Goal: Check status: Check status

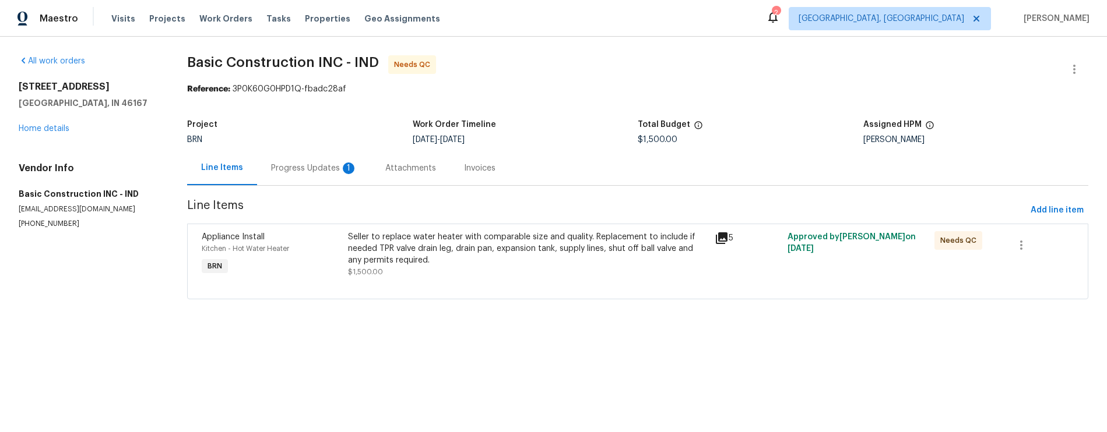
click at [322, 167] on div "Progress Updates 1" at bounding box center [314, 169] width 86 height 12
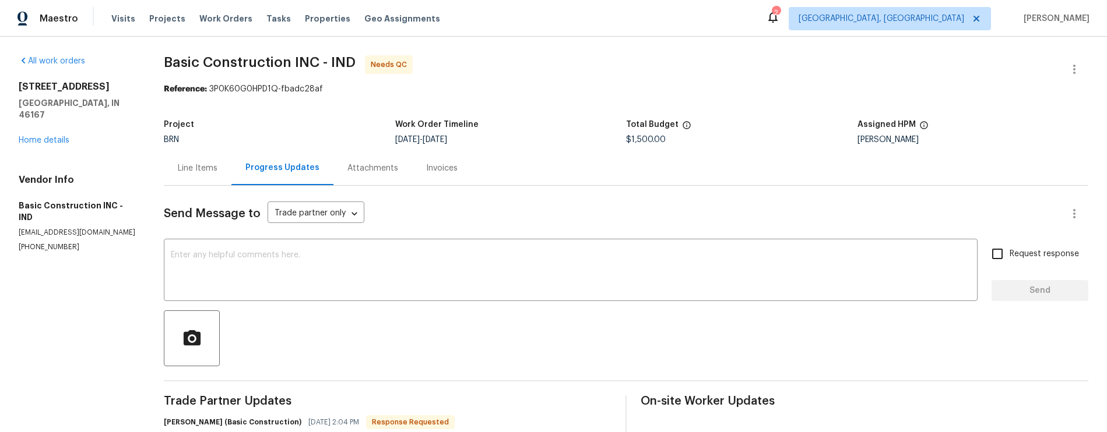
click at [432, 173] on div "Invoices" at bounding box center [441, 169] width 31 height 12
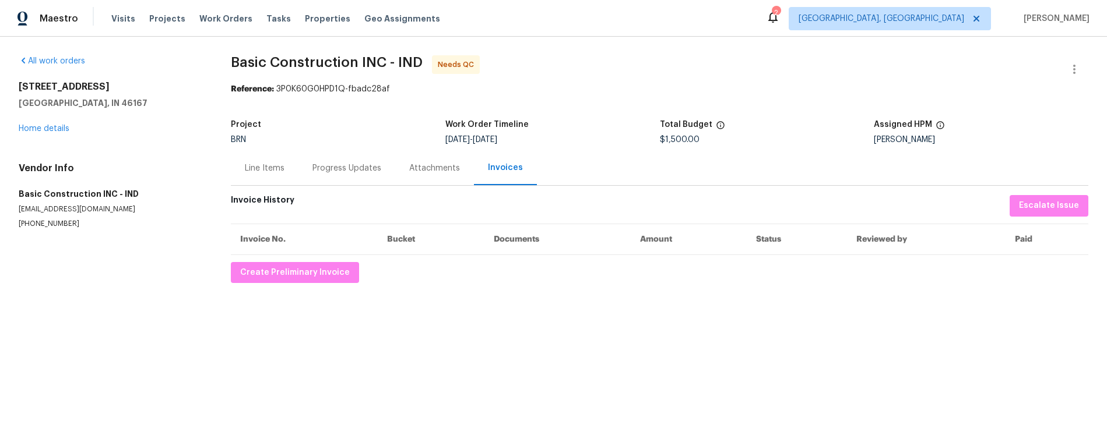
click at [339, 168] on div "Progress Updates" at bounding box center [346, 169] width 69 height 12
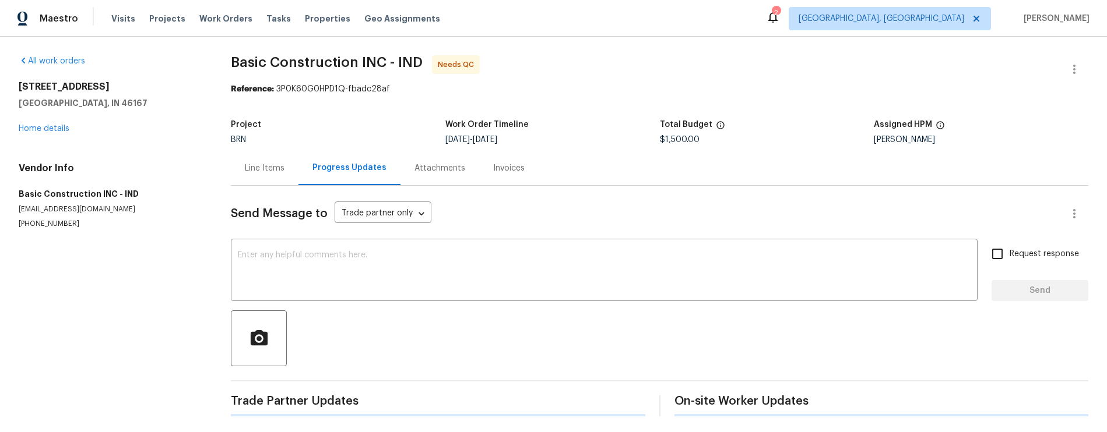
click at [266, 167] on div "Line Items" at bounding box center [265, 169] width 40 height 12
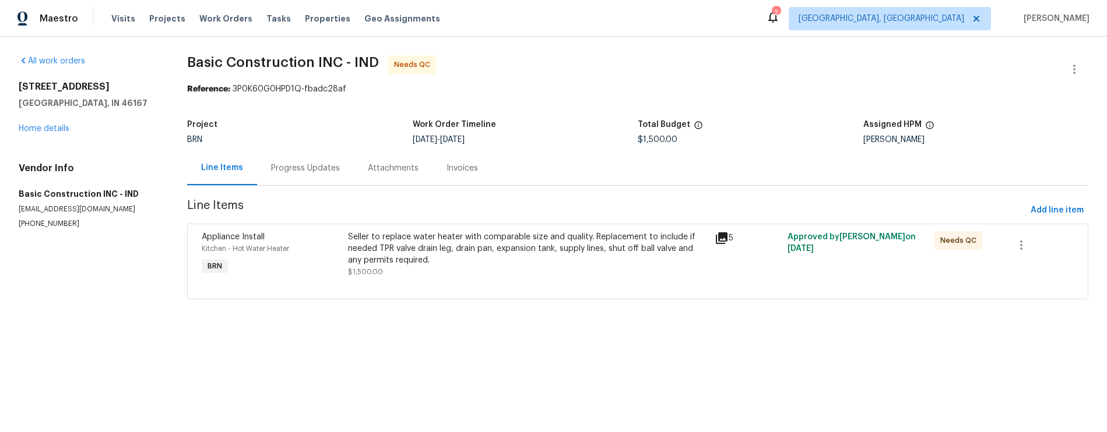
click at [730, 236] on div "5" at bounding box center [747, 238] width 66 height 14
click at [722, 237] on div "5" at bounding box center [747, 238] width 66 height 14
click at [718, 237] on icon at bounding box center [722, 239] width 12 height 12
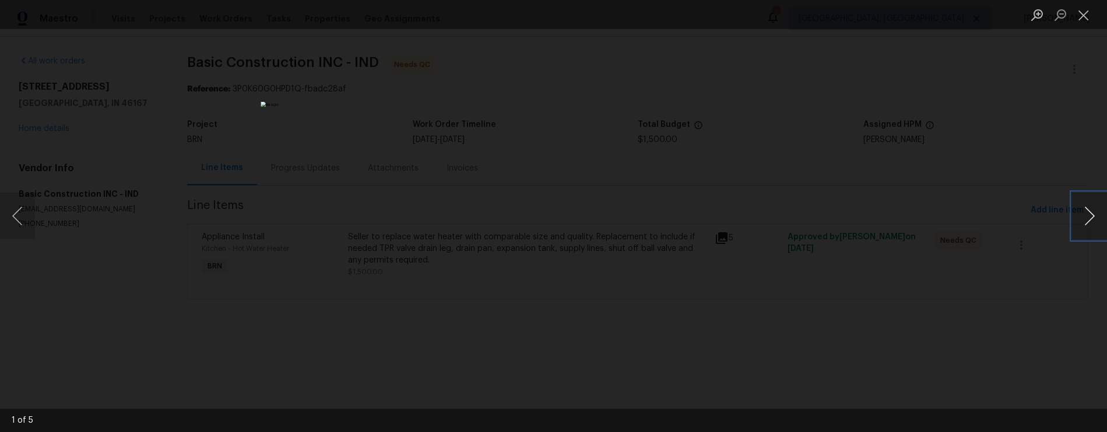
click at [1093, 223] on button "Next image" at bounding box center [1089, 216] width 35 height 47
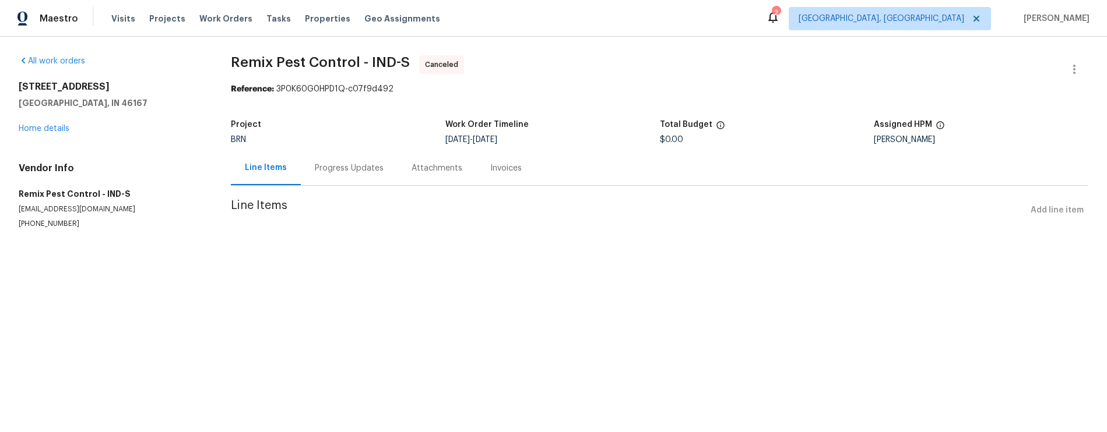
click at [490, 172] on div "Invoices" at bounding box center [505, 169] width 31 height 12
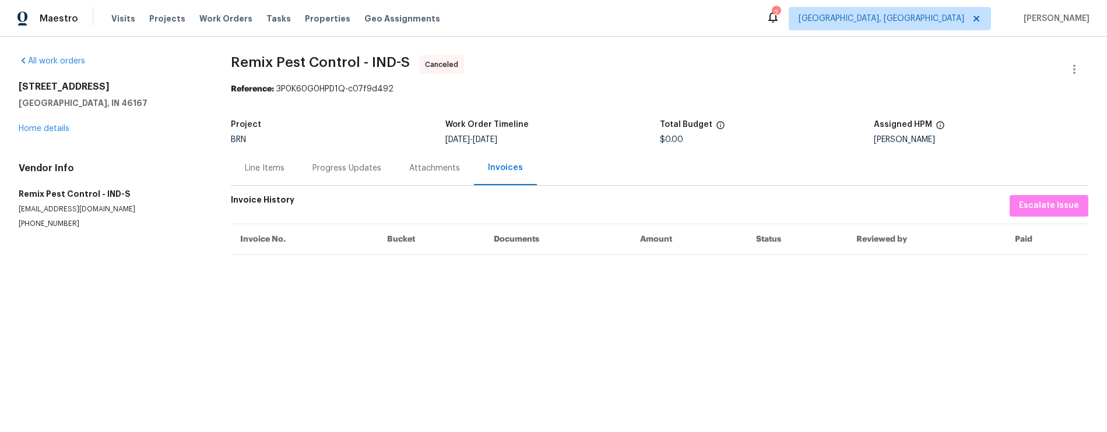
click at [289, 171] on div "Line Items" at bounding box center [265, 168] width 68 height 34
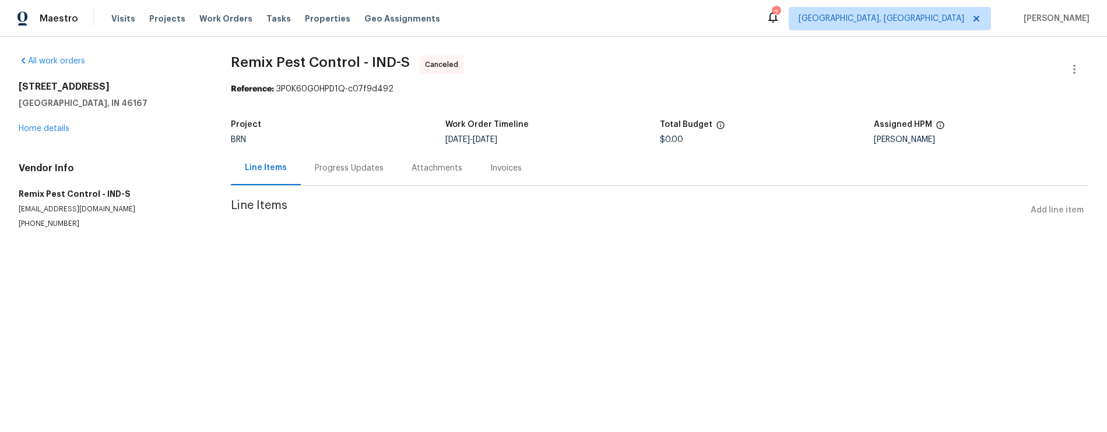
click at [335, 170] on div "Progress Updates" at bounding box center [349, 169] width 69 height 12
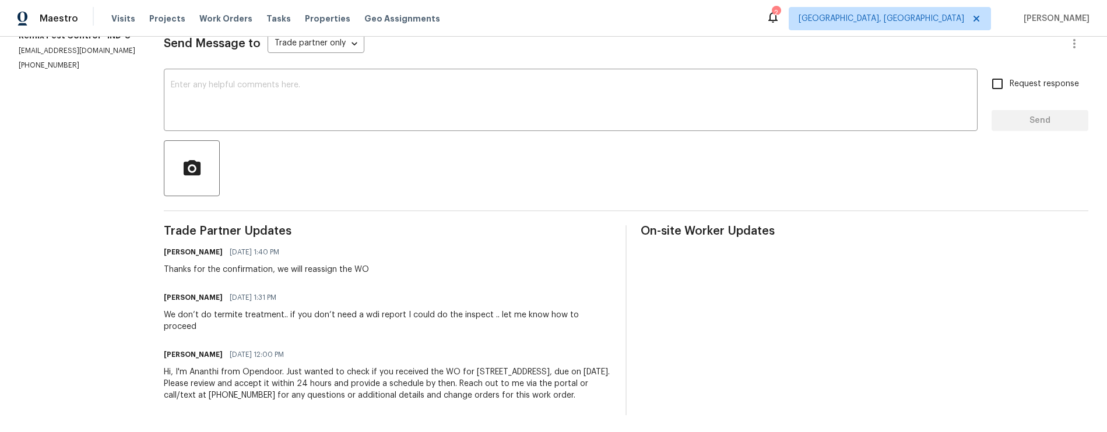
scroll to position [168, 0]
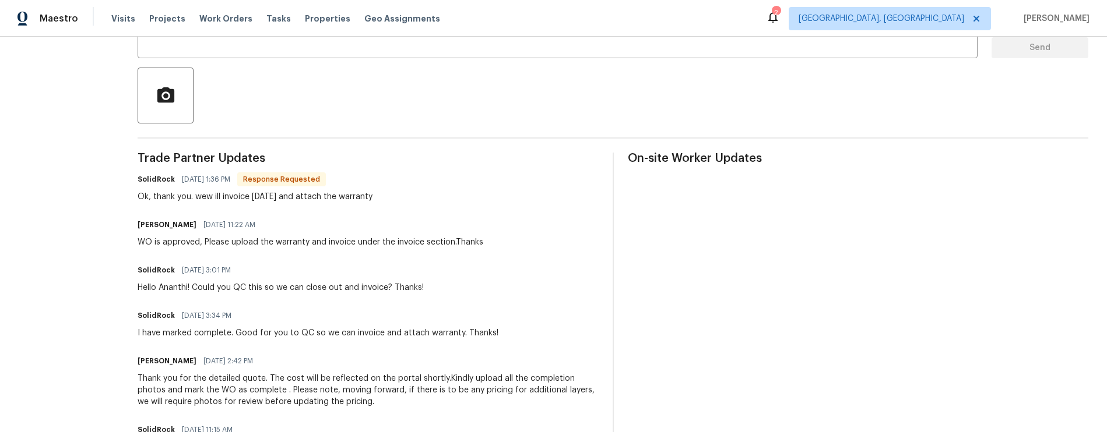
scroll to position [4, 0]
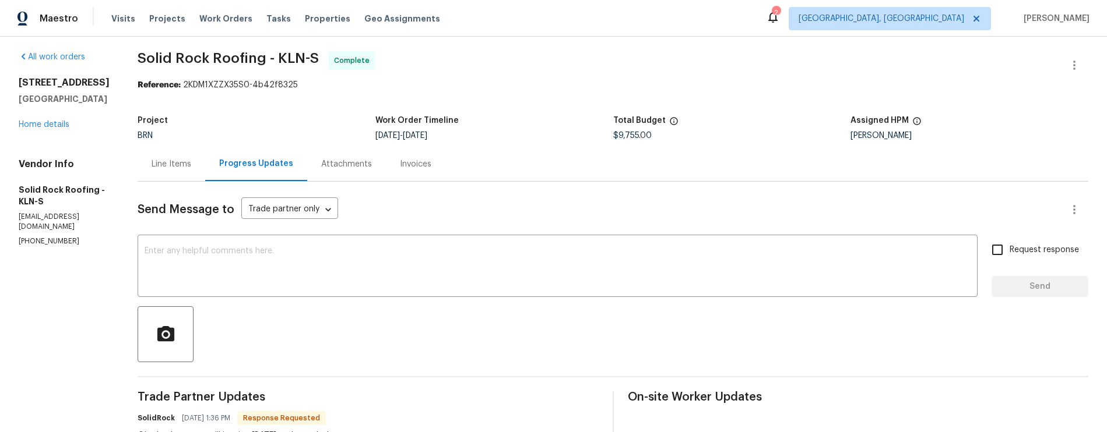
click at [409, 166] on div "Invoices" at bounding box center [415, 164] width 31 height 12
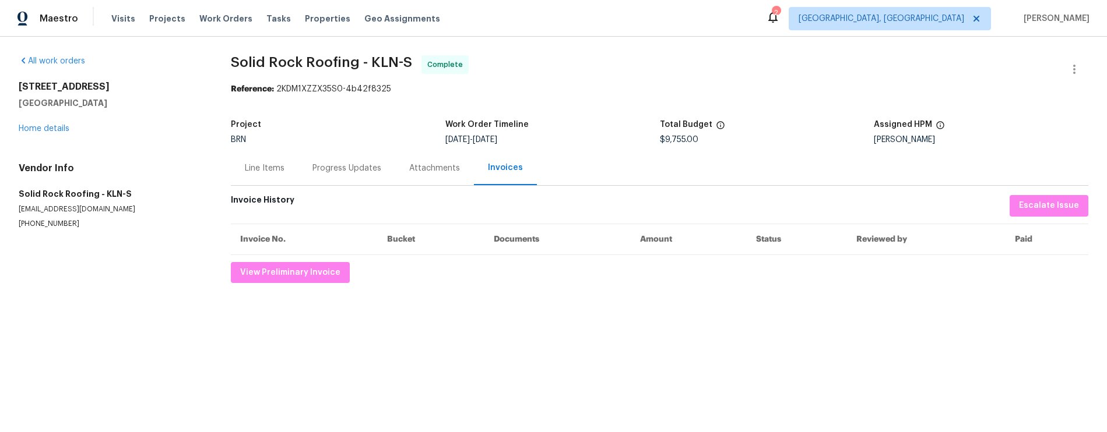
click at [410, 172] on div "Attachments" at bounding box center [434, 169] width 51 height 12
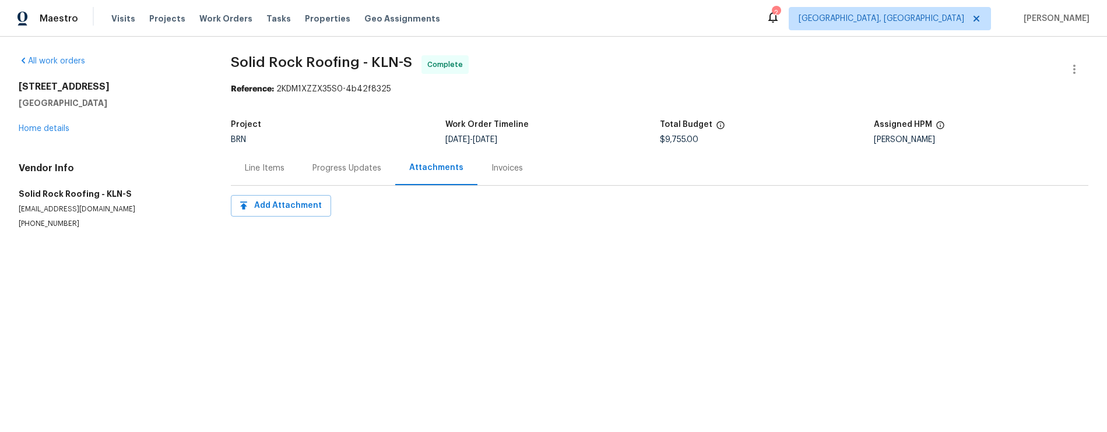
click at [346, 171] on div "Progress Updates" at bounding box center [346, 169] width 69 height 12
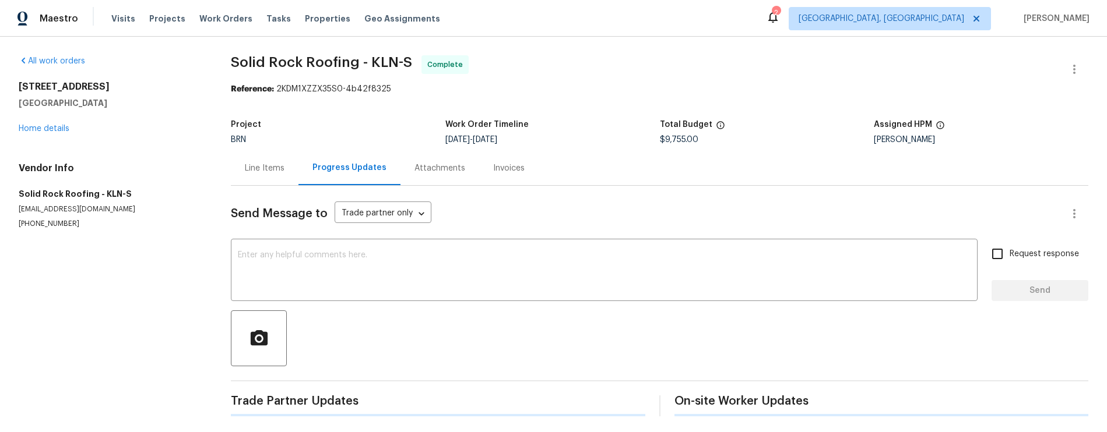
click at [312, 170] on div "Progress Updates" at bounding box center [349, 168] width 74 height 12
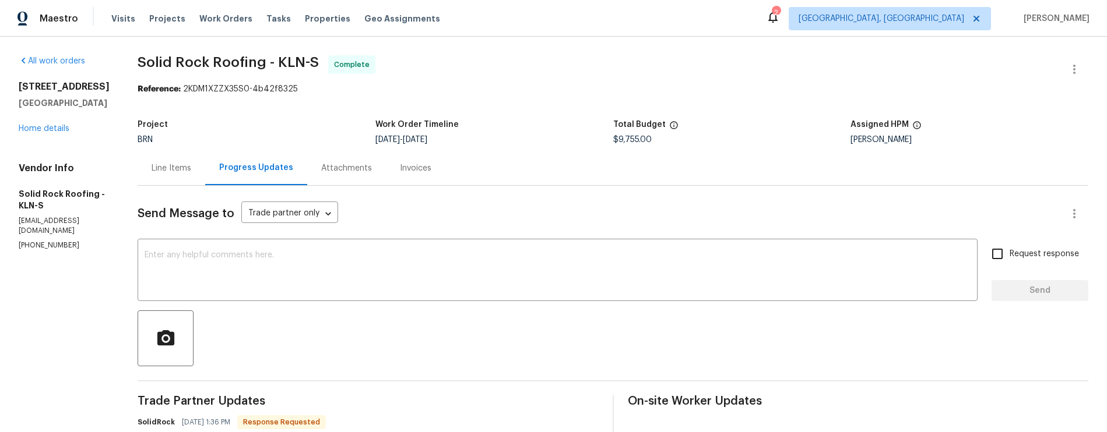
click at [198, 170] on div "Line Items" at bounding box center [172, 168] width 68 height 34
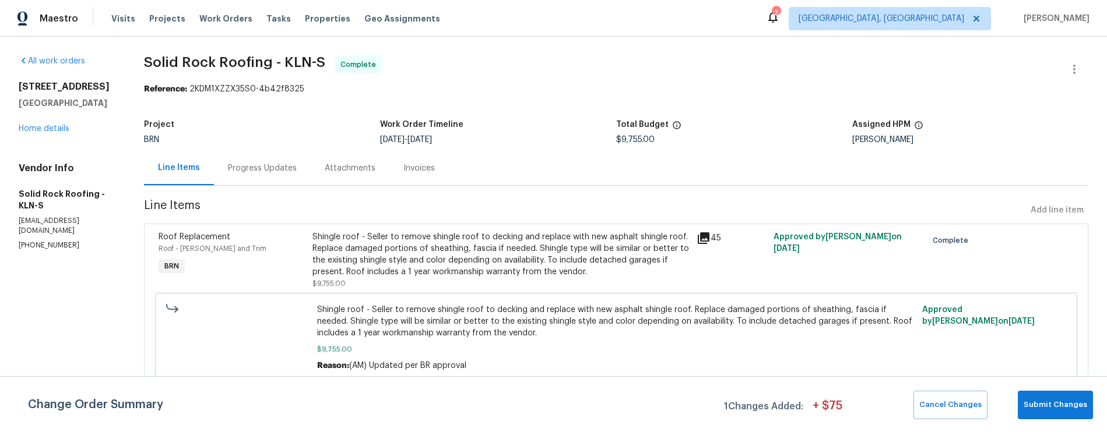
scroll to position [5, 0]
